Goal: Information Seeking & Learning: Learn about a topic

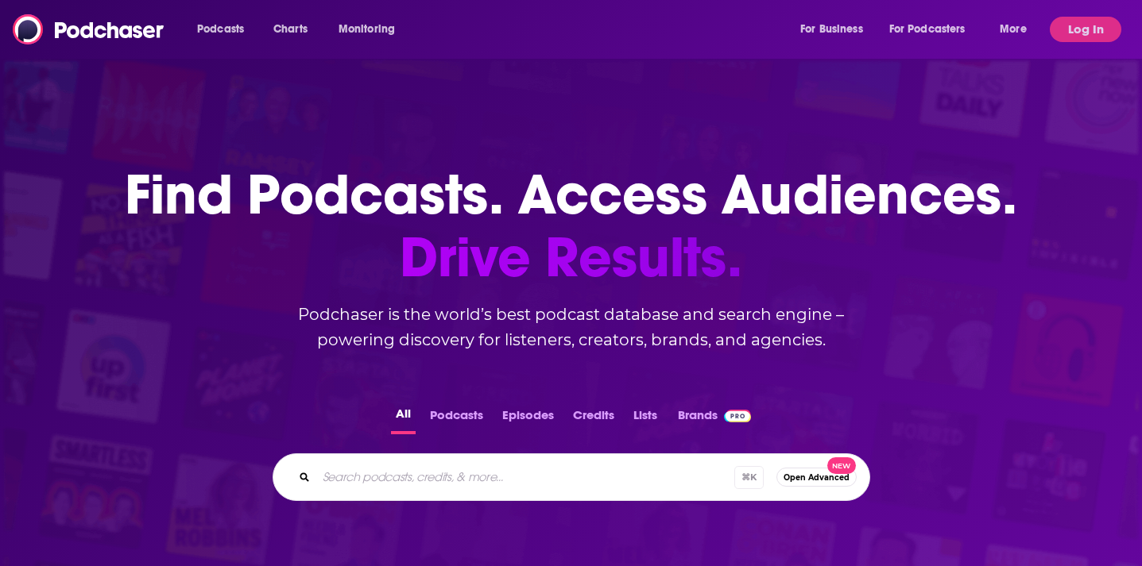
click at [517, 40] on div "Podcasts Charts Monitoring For Business For Podcasters More" at bounding box center [614, 29] width 856 height 25
click at [545, 478] on input "Search podcasts, credits, & more..." at bounding box center [525, 477] width 418 height 25
paste input "Get Real with [PERSON_NAME]"
type input "Get Real with [PERSON_NAME]"
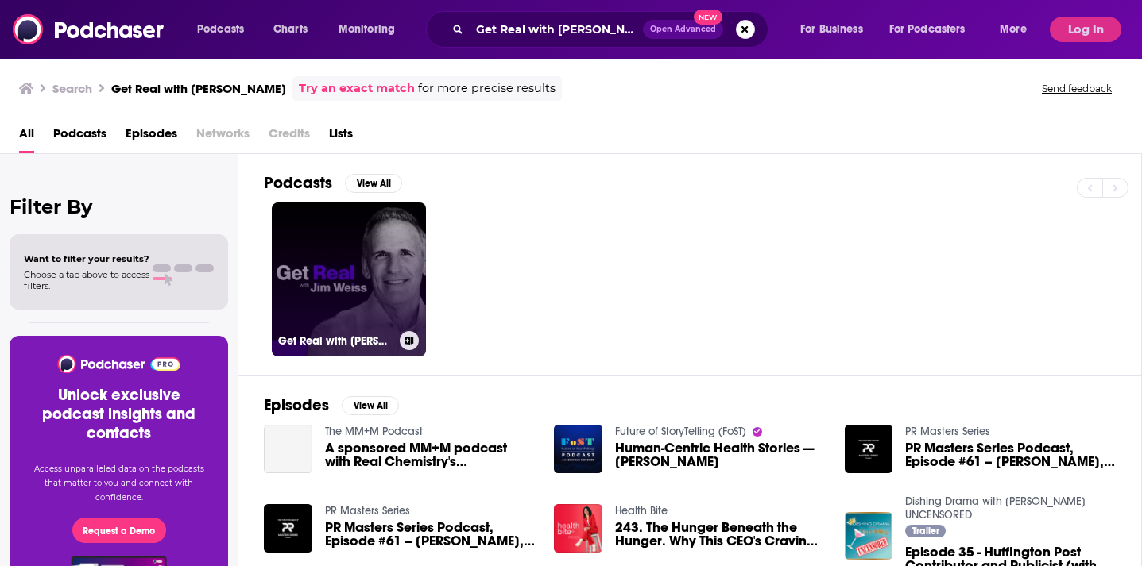
click at [381, 270] on link "Get Real with [PERSON_NAME]" at bounding box center [349, 280] width 154 height 154
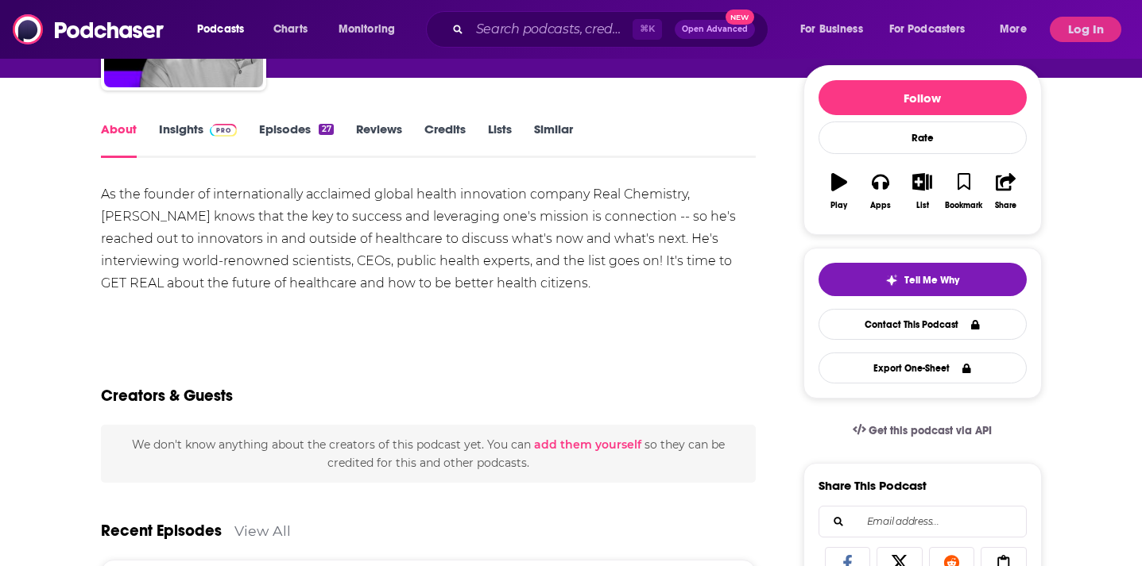
scroll to position [179, 0]
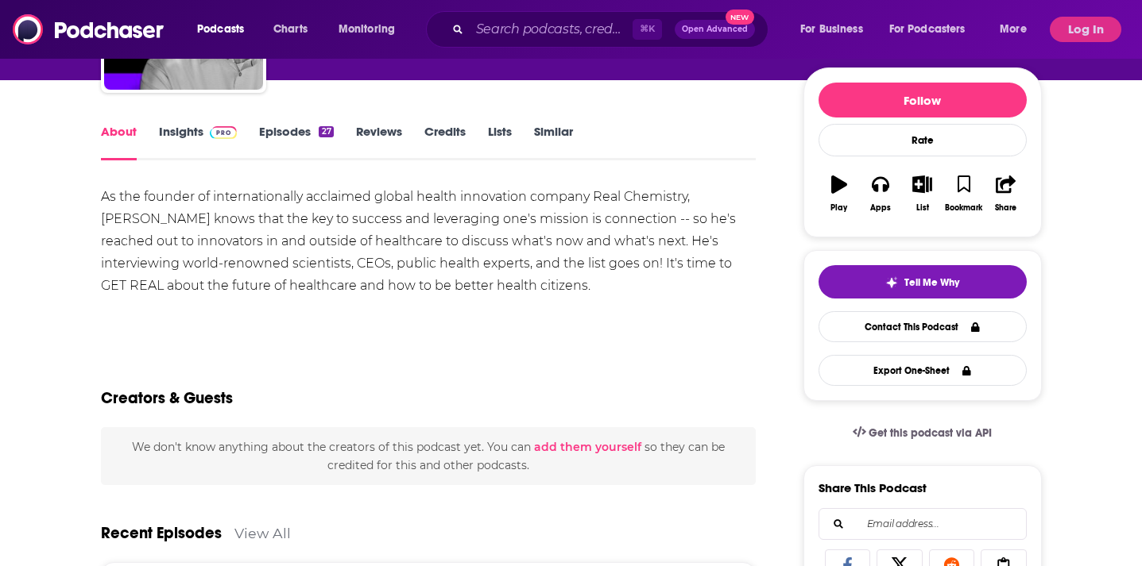
click at [233, 139] on link "Insights" at bounding box center [198, 142] width 79 height 37
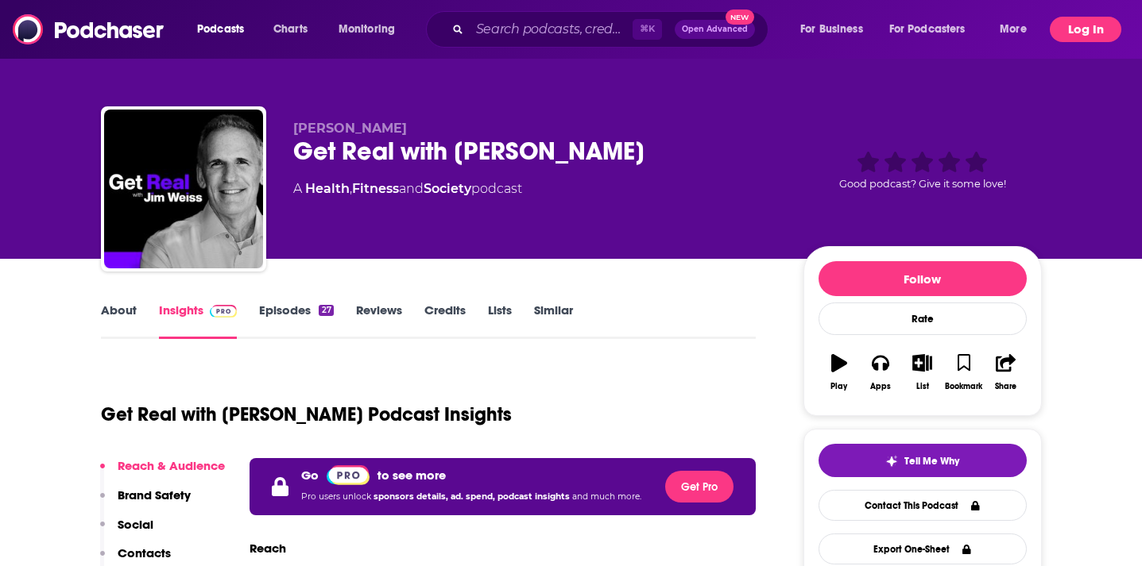
click at [1084, 26] on button "Log In" at bounding box center [1086, 29] width 72 height 25
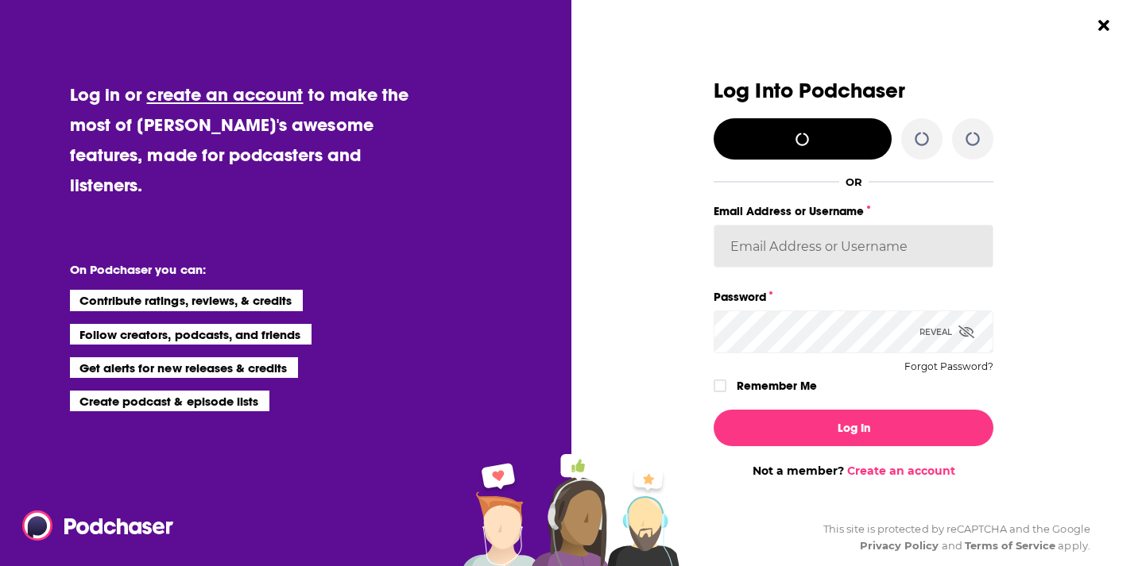
type input "[EMAIL_ADDRESS][DOMAIN_NAME]"
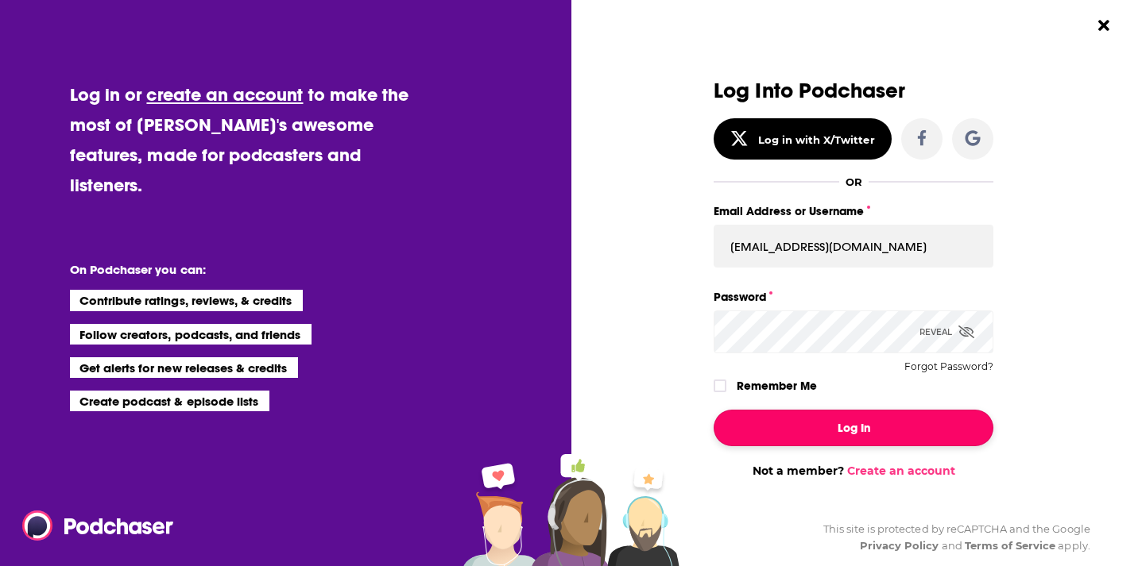
click at [876, 433] on button "Log In" at bounding box center [853, 428] width 280 height 37
